Goal: Information Seeking & Learning: Check status

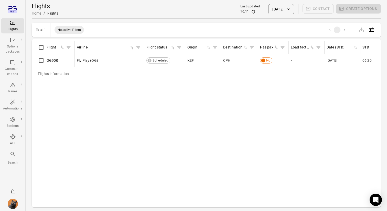
click at [11, 57] on li "Communi-cations" at bounding box center [12, 68] width 23 height 23
click at [12, 65] on icon "Main navigation" at bounding box center [13, 63] width 6 height 6
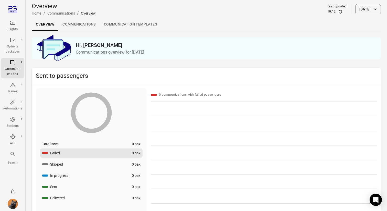
click at [366, 13] on button "1 Oct 2025" at bounding box center [368, 9] width 26 height 10
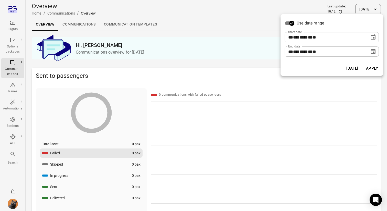
click at [373, 38] on icon "Choose date, selected date is Oct 1, 2025" at bounding box center [373, 37] width 6 height 6
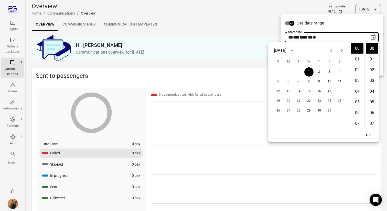
click at [331, 50] on icon "Previous month" at bounding box center [331, 50] width 2 height 3
click at [287, 71] on button "1" at bounding box center [288, 72] width 9 height 9
type input "**********"
click at [367, 134] on button "OK" at bounding box center [368, 135] width 16 height 9
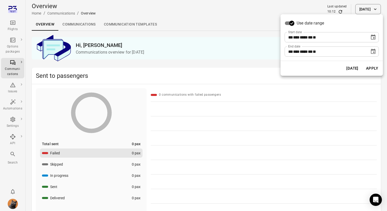
click at [372, 67] on button "Apply" at bounding box center [372, 68] width 18 height 11
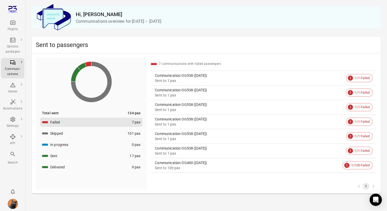
scroll to position [32, 0]
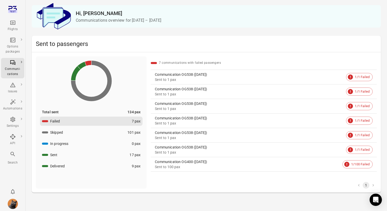
click at [204, 81] on div "Sent to 1 pax" at bounding box center [249, 79] width 189 height 5
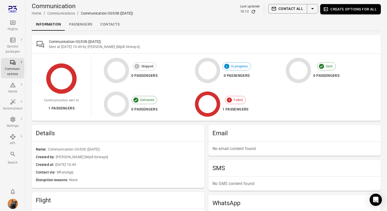
click at [81, 21] on link "Passengers" at bounding box center [80, 24] width 31 height 12
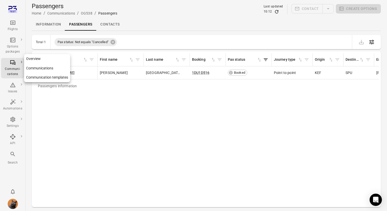
click at [15, 76] on div "Communi-cations" at bounding box center [12, 72] width 19 height 10
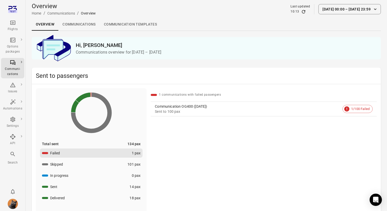
click at [78, 23] on link "Communications" at bounding box center [78, 24] width 41 height 12
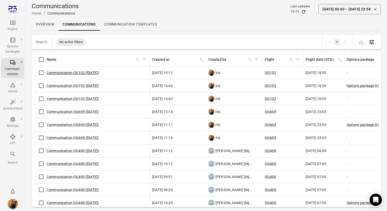
click at [80, 73] on link "Communication OG102 (29 Sep)" at bounding box center [73, 73] width 52 height 4
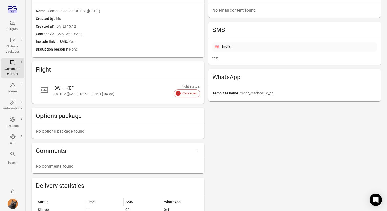
scroll to position [46, 0]
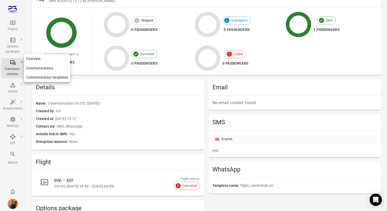
click at [13, 65] on icon "Main navigation" at bounding box center [13, 63] width 6 height 6
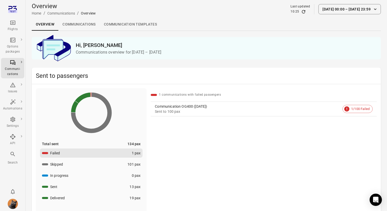
click at [80, 26] on link "Communications" at bounding box center [78, 24] width 41 height 12
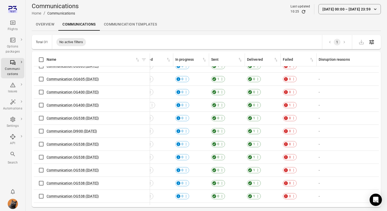
scroll to position [186, 306]
click at [74, 105] on link "Communication OG400 (23 Sep)" at bounding box center [73, 105] width 52 height 4
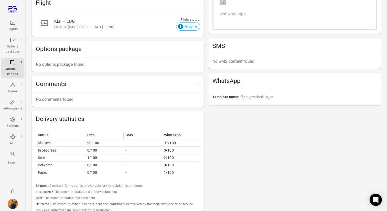
scroll to position [206, 0]
click at [140, 126] on div "Delivery statistics" at bounding box center [118, 119] width 172 height 16
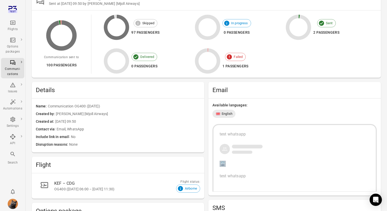
scroll to position [0, 0]
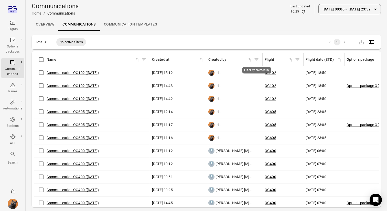
click at [255, 62] on icon "Filter by created by" at bounding box center [256, 59] width 5 height 5
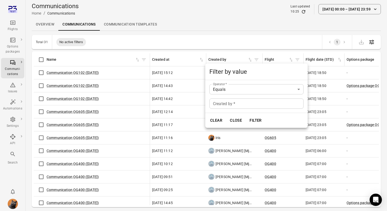
click at [236, 105] on input "Created by   *" at bounding box center [256, 104] width 94 height 10
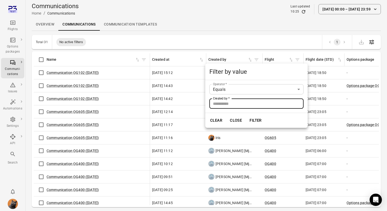
click at [226, 64] on h1 "Filter by value" at bounding box center [256, 72] width 102 height 16
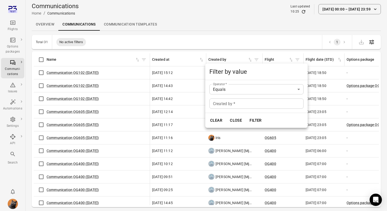
click at [241, 30] on div at bounding box center [193, 105] width 387 height 211
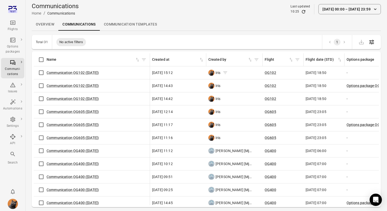
click at [225, 72] on icon "Communications information" at bounding box center [224, 72] width 5 height 5
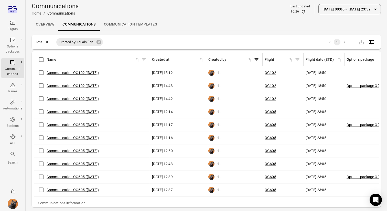
click at [79, 72] on link "Communication OG102 (29 Sep)" at bounding box center [73, 73] width 52 height 4
click at [80, 86] on link "Communication OG102 (29 Sep)" at bounding box center [73, 86] width 52 height 4
click at [80, 99] on link "Communication OG102 (29 Sep)" at bounding box center [73, 99] width 52 height 4
click at [80, 112] on link "Communication OG605 (25 Sep)" at bounding box center [73, 112] width 52 height 4
click at [79, 125] on link "Communication OG605 ([DATE])" at bounding box center [73, 125] width 52 height 4
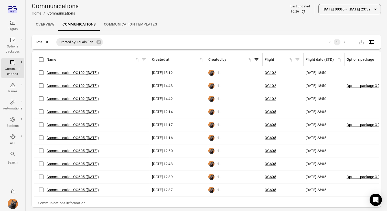
click at [78, 139] on link "Communication OG605 ([DATE])" at bounding box center [73, 138] width 52 height 4
click at [78, 152] on link "Communication OG605 ([DATE])" at bounding box center [73, 151] width 52 height 4
click at [78, 163] on link "Communication OG605 ([DATE])" at bounding box center [73, 164] width 52 height 4
click at [76, 177] on link "Communication OG605 ([DATE])" at bounding box center [73, 177] width 52 height 4
click at [76, 188] on link "Communication OG605 ([DATE])" at bounding box center [73, 190] width 52 height 4
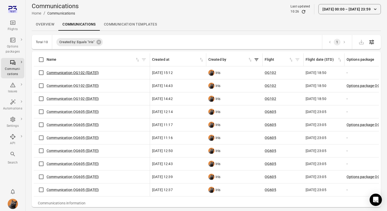
click at [76, 71] on link "Communication OG102 (29 Sep)" at bounding box center [73, 73] width 52 height 4
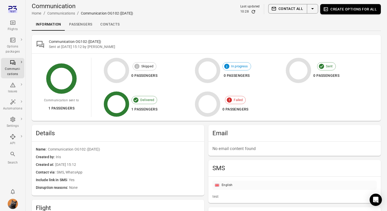
scroll to position [246, 0]
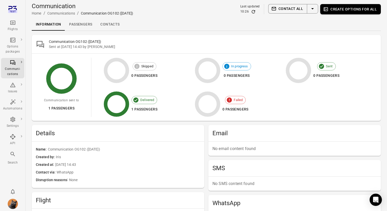
click at [85, 24] on link "Passengers" at bounding box center [80, 24] width 31 height 12
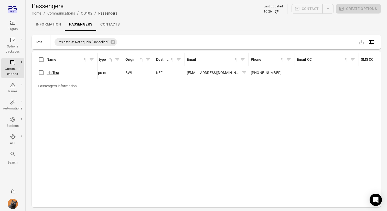
scroll to position [0, 195]
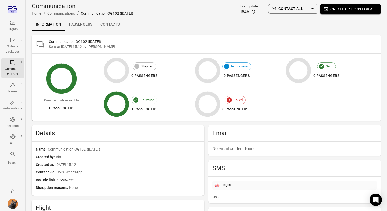
click at [75, 22] on link "Passengers" at bounding box center [80, 24] width 31 height 12
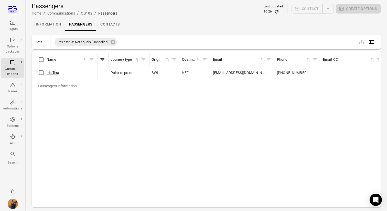
scroll to position [0, 176]
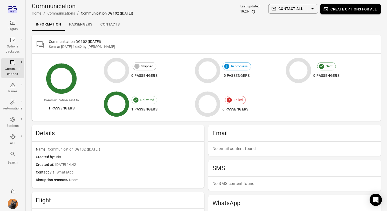
click at [84, 24] on link "Passengers" at bounding box center [80, 24] width 31 height 12
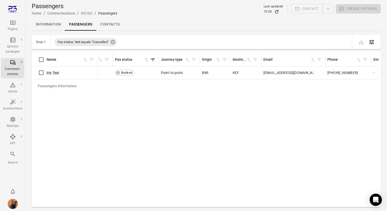
scroll to position [0, 126]
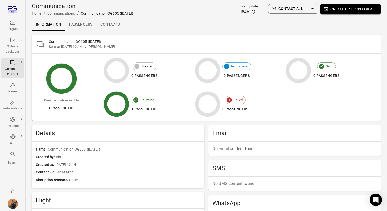
click at [87, 24] on link "Passengers" at bounding box center [80, 24] width 31 height 12
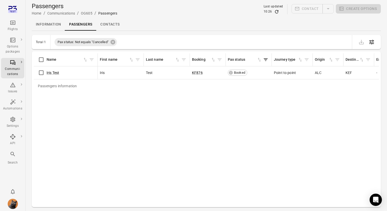
click at [51, 26] on link "Information" at bounding box center [48, 24] width 33 height 12
